Goal: Task Accomplishment & Management: Manage account settings

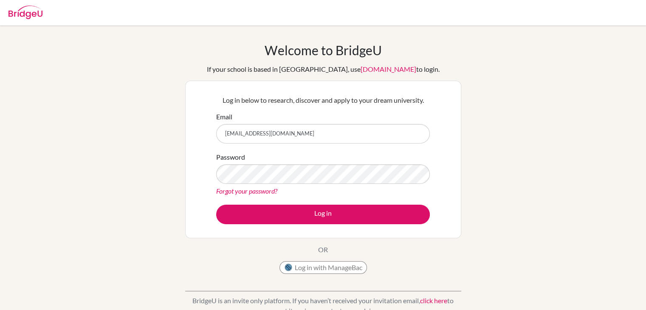
type input "aarav6546@vivekhighschool.onmicrosoft.com"
click at [216, 205] on button "Log in" at bounding box center [323, 215] width 214 height 20
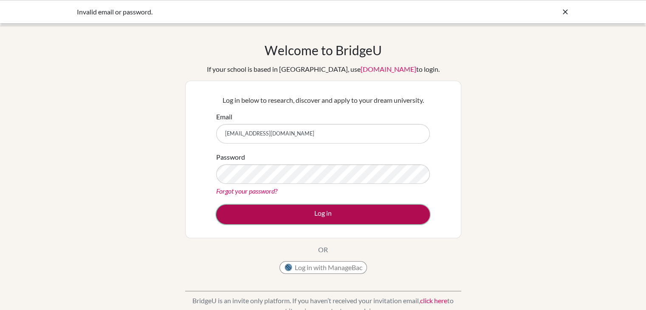
click at [300, 208] on button "Log in" at bounding box center [323, 215] width 214 height 20
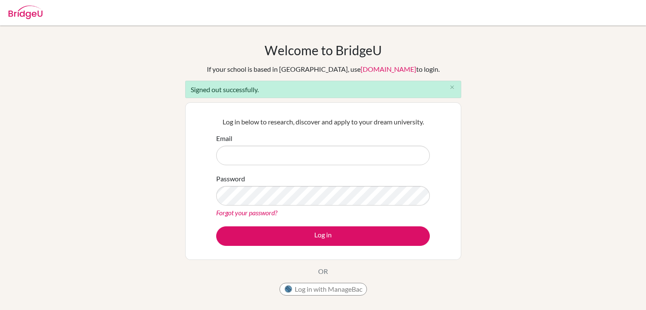
click at [284, 163] on input "Email" at bounding box center [323, 156] width 214 height 20
click at [283, 156] on input "ayanna7654@vivekhighachool.onmicrosoft.com" at bounding box center [323, 156] width 214 height 20
type input "ayanna7654@vivekhighschool.onmicrosoft.com"
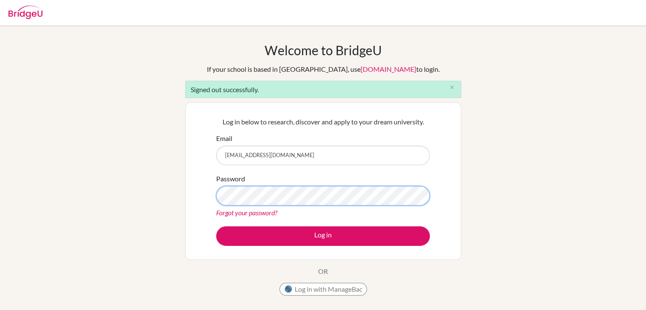
click at [216, 226] on button "Log in" at bounding box center [323, 236] width 214 height 20
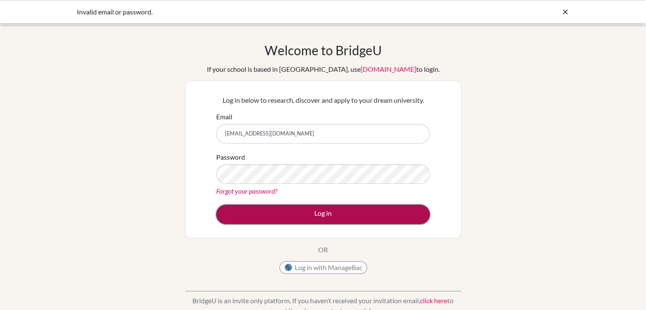
click at [288, 212] on button "Log in" at bounding box center [323, 215] width 214 height 20
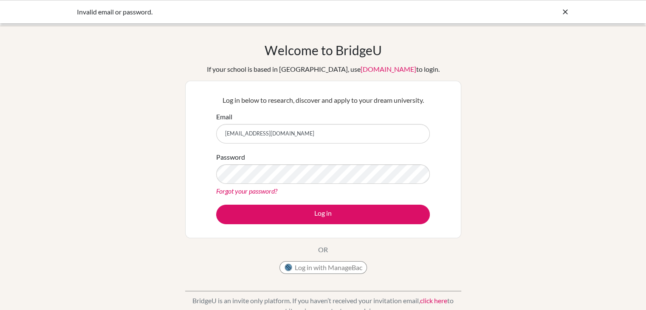
click at [269, 193] on link "Forgot your password?" at bounding box center [246, 191] width 61 height 8
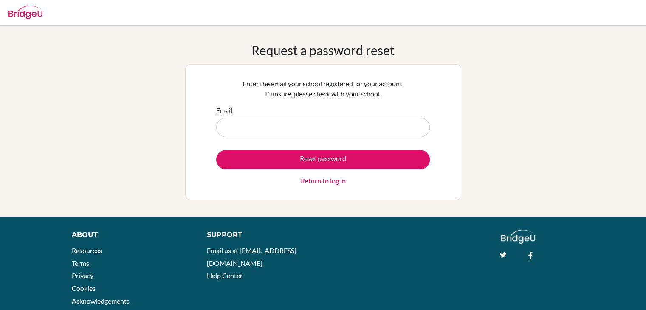
type input "[PERSON_NAME]@5290"
click at [274, 122] on input "Email" at bounding box center [323, 128] width 214 height 20
type input "[EMAIL_ADDRESS][DOMAIN_NAME]"
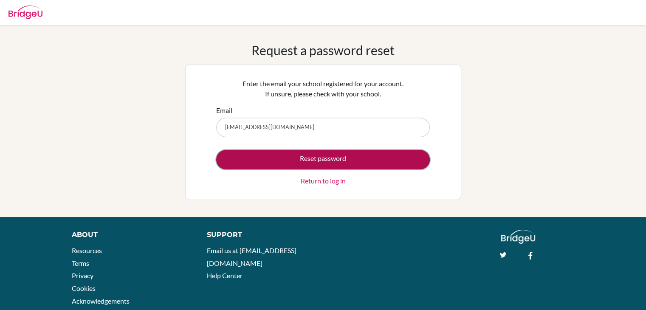
click at [329, 155] on button "Reset password" at bounding box center [323, 160] width 214 height 20
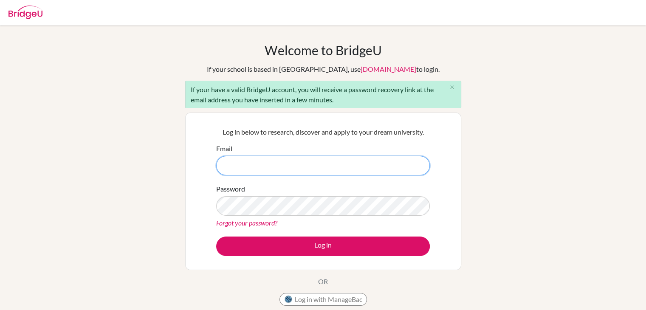
click at [371, 158] on input "Email" at bounding box center [323, 166] width 214 height 20
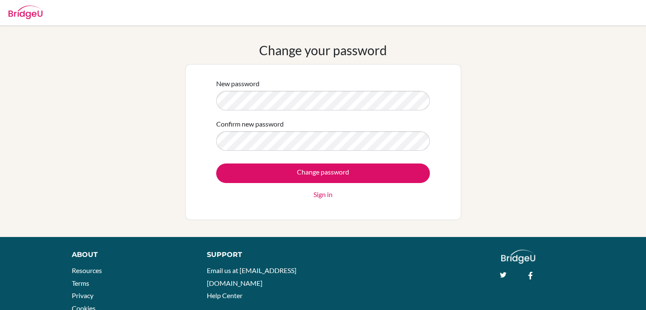
click at [320, 86] on div "New password" at bounding box center [323, 95] width 214 height 32
